Goal: Task Accomplishment & Management: Manage account settings

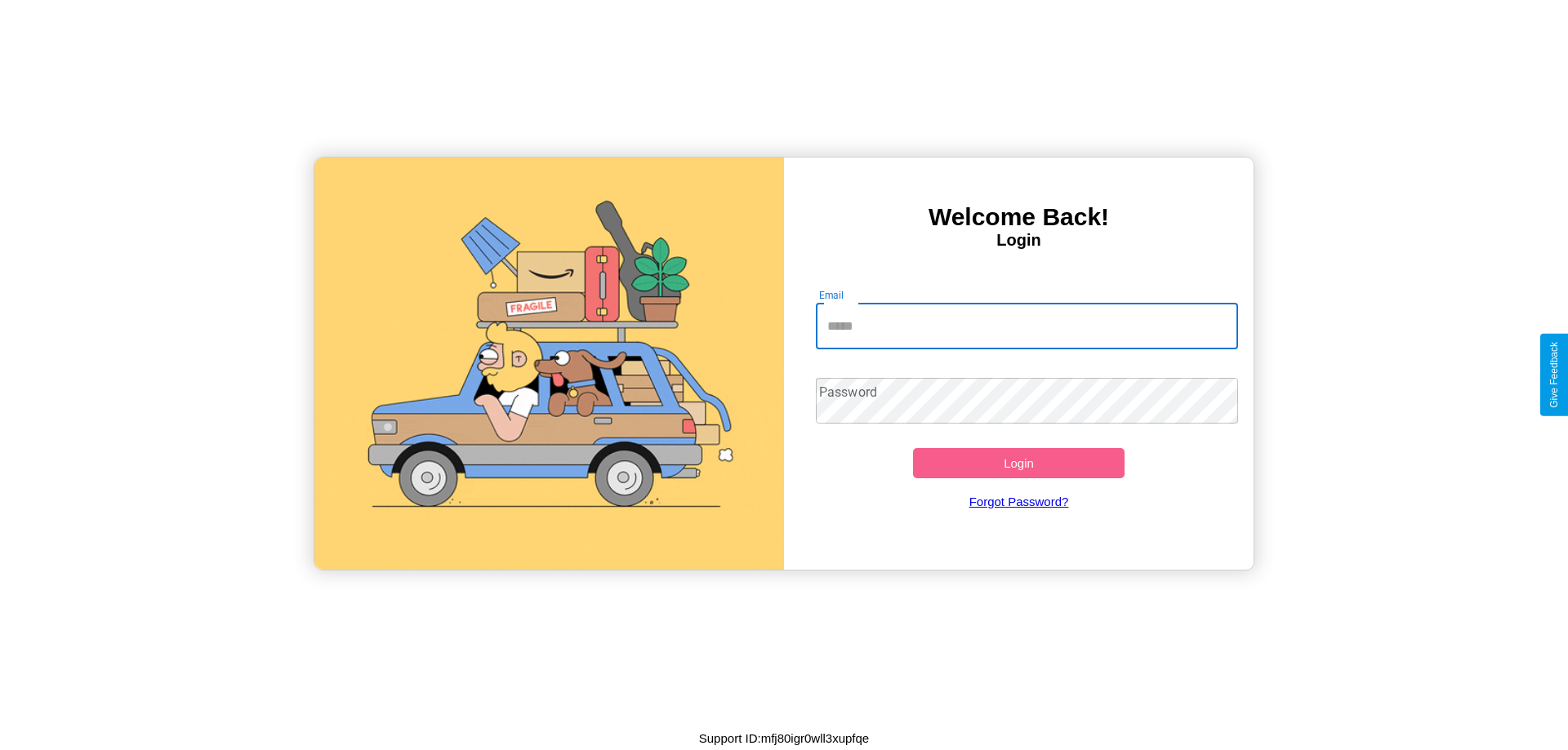
click at [1026, 326] on input "Email" at bounding box center [1027, 327] width 423 height 46
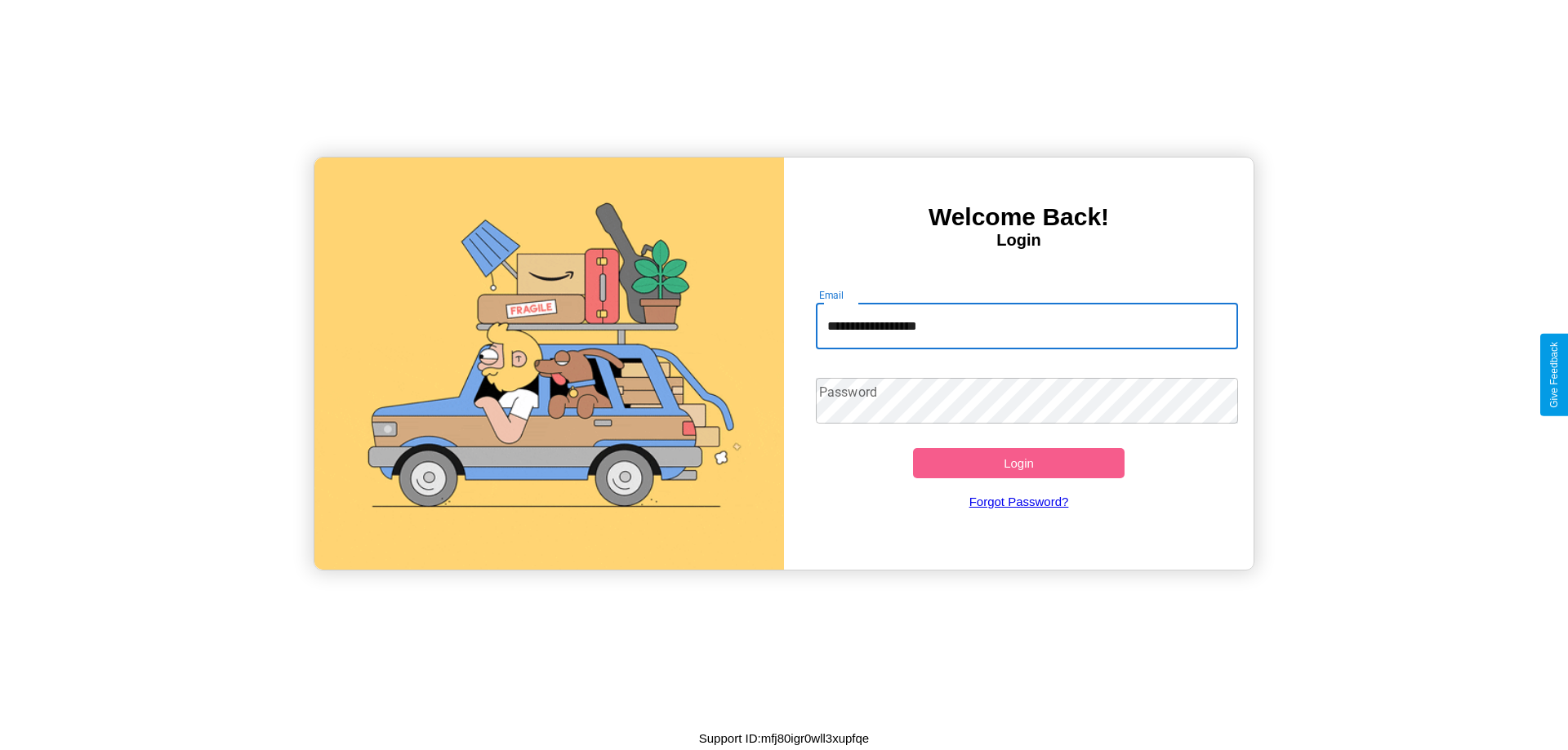
type input "**********"
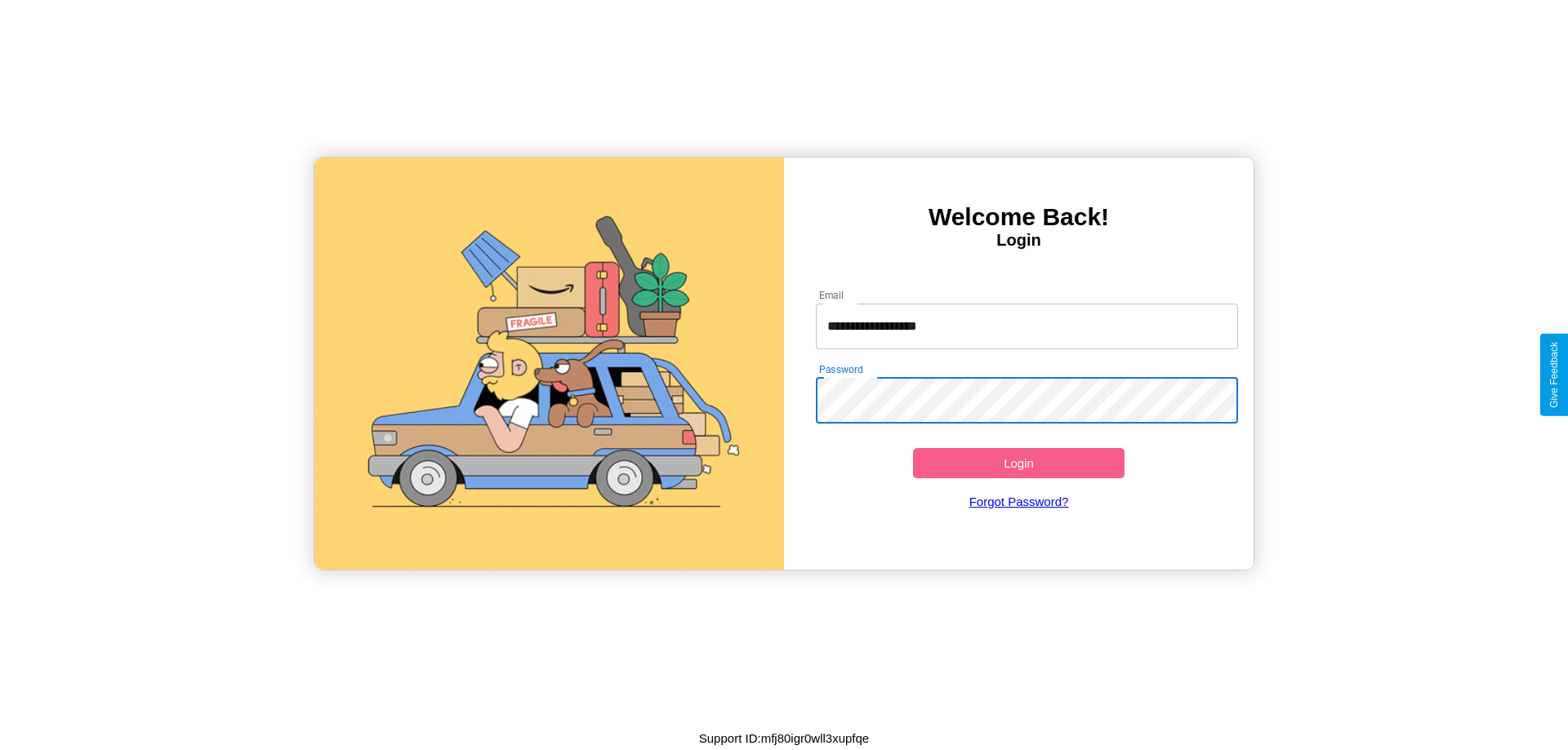
click at [1018, 463] on button "Login" at bounding box center [1019, 464] width 212 height 30
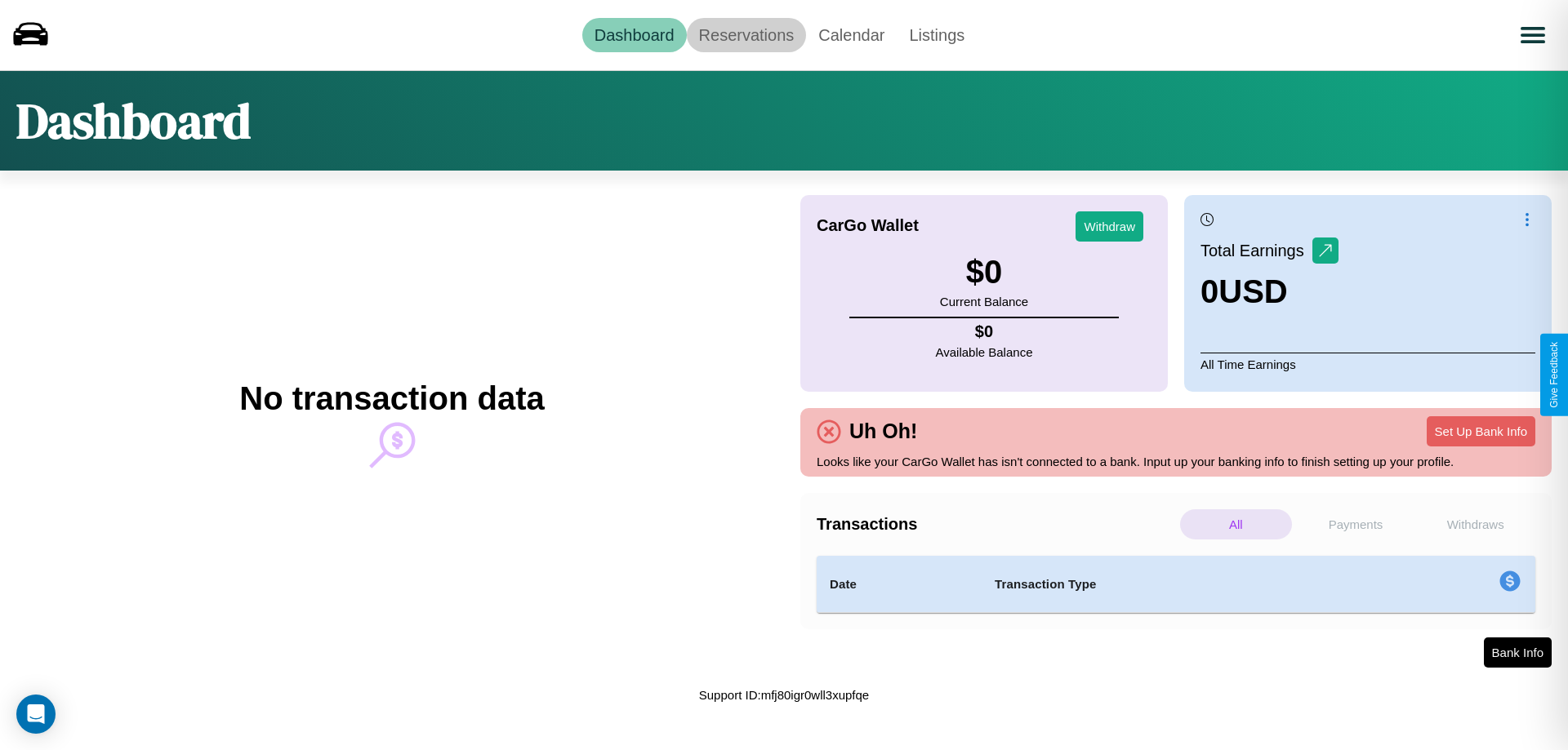
click at [746, 34] on link "Reservations" at bounding box center [747, 34] width 120 height 34
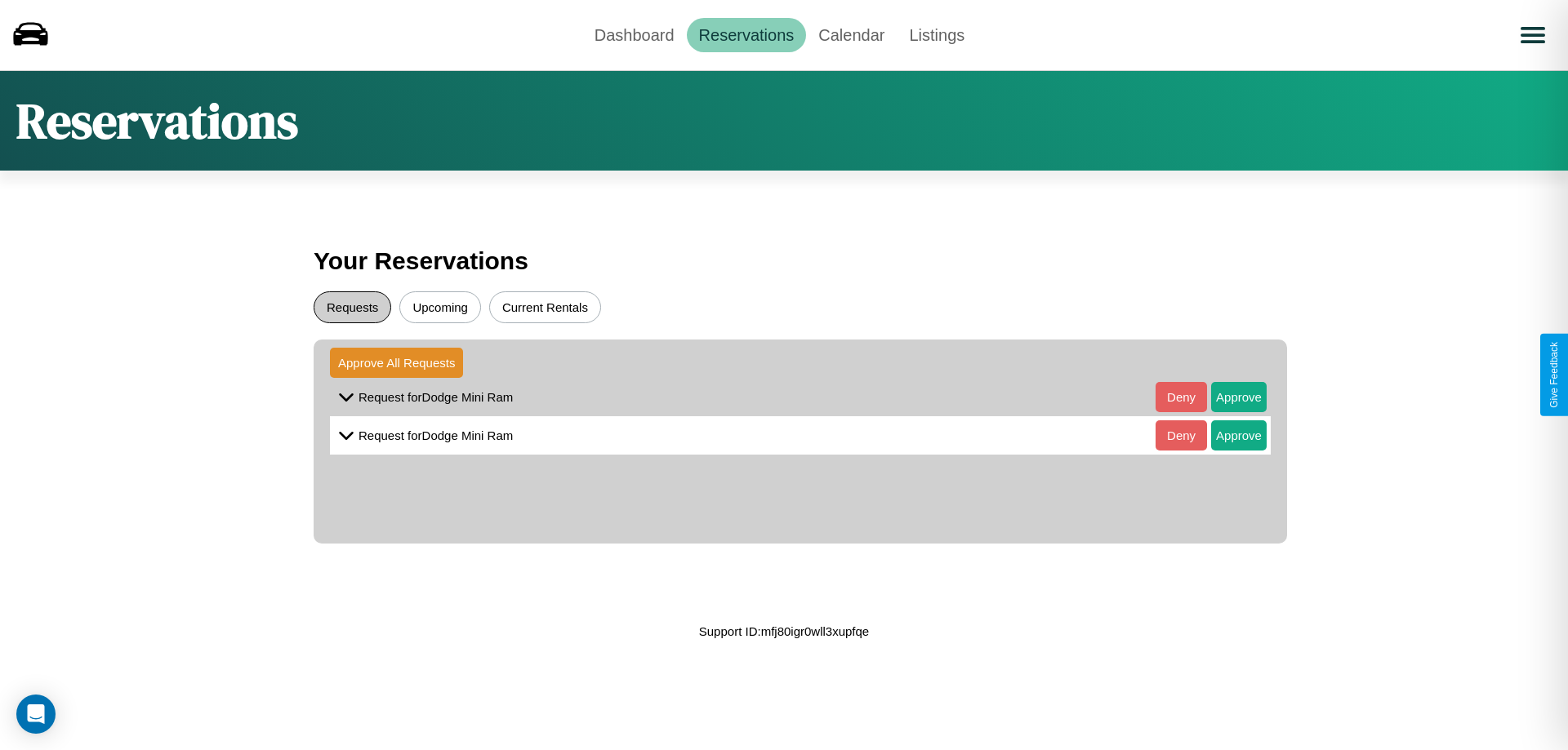
click at [352, 307] on button "Requests" at bounding box center [353, 308] width 78 height 32
click at [1226, 397] on button "Approve" at bounding box center [1238, 397] width 56 height 30
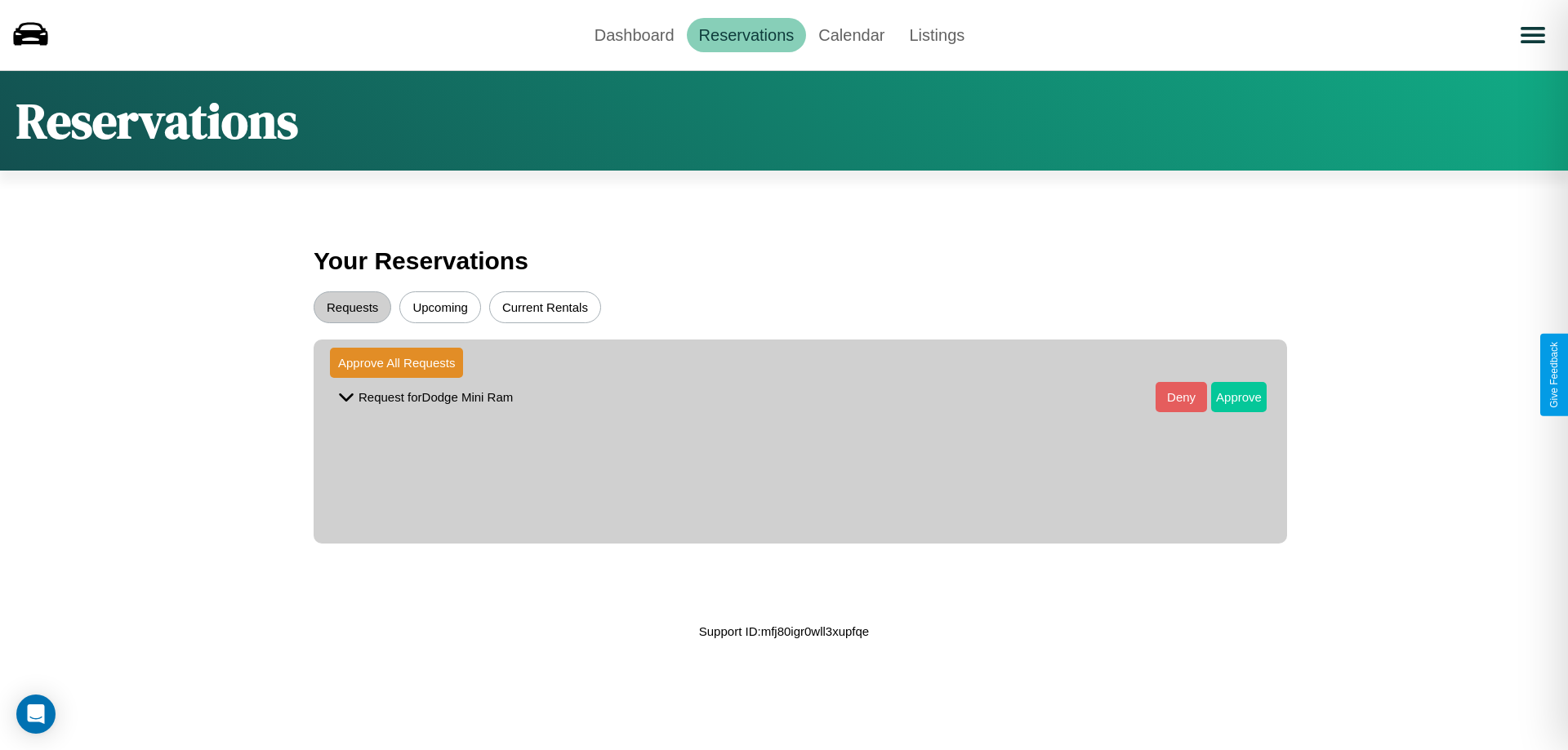
click at [1226, 397] on button "Approve" at bounding box center [1238, 397] width 56 height 30
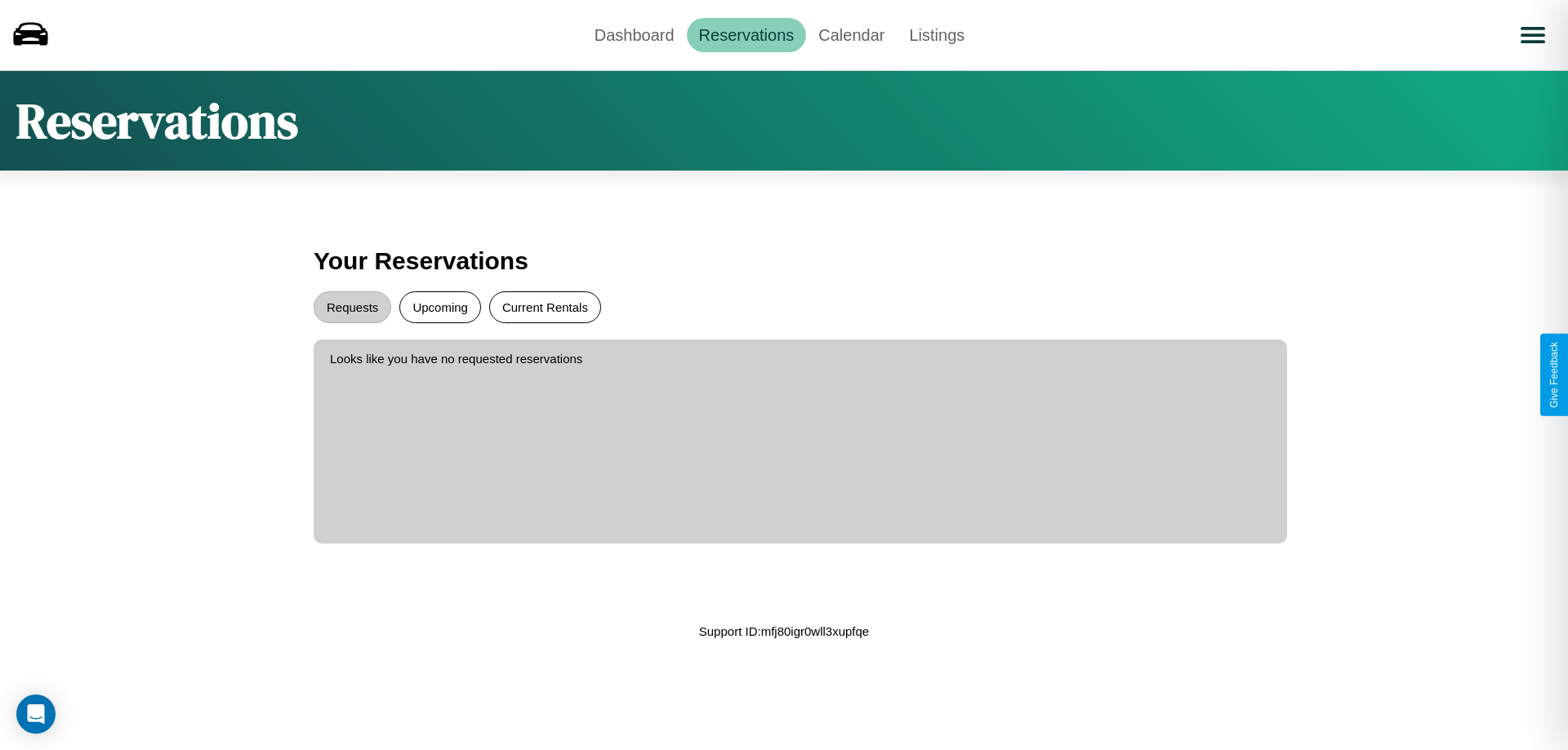
click at [545, 307] on button "Current Rentals" at bounding box center [545, 308] width 112 height 32
click at [440, 307] on button "Upcoming" at bounding box center [440, 308] width 82 height 32
click at [634, 34] on link "Dashboard" at bounding box center [634, 34] width 105 height 34
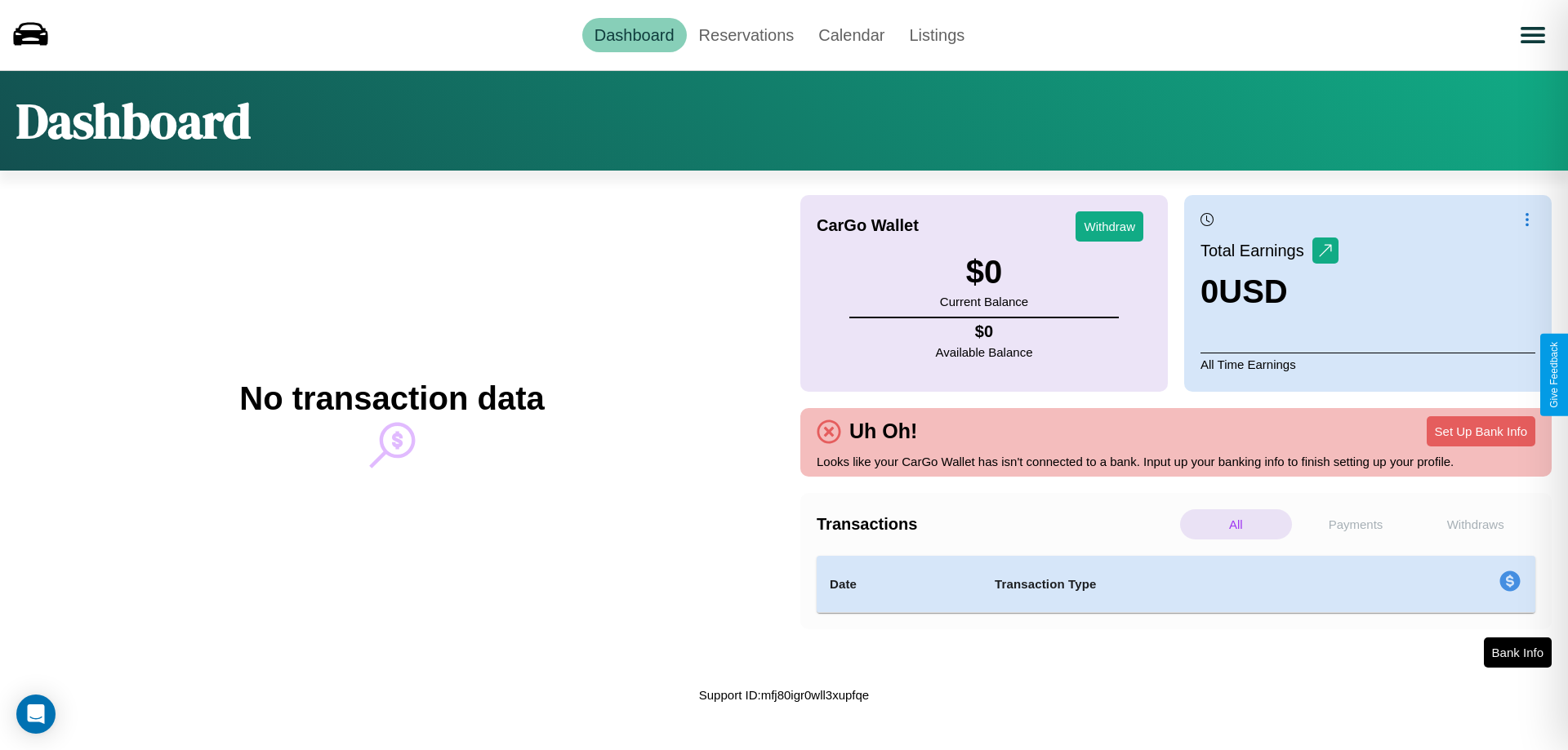
click at [1475, 524] on p "Withdraws" at bounding box center [1475, 524] width 112 height 30
click at [1356, 524] on p "Payments" at bounding box center [1356, 524] width 112 height 30
click at [1475, 524] on p "Withdraws" at bounding box center [1475, 524] width 112 height 30
